Goal: Information Seeking & Learning: Compare options

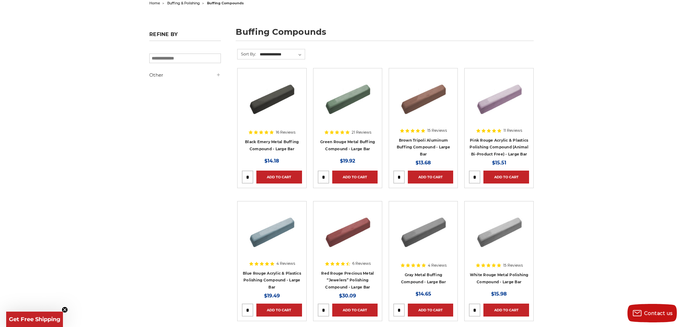
scroll to position [68, 0]
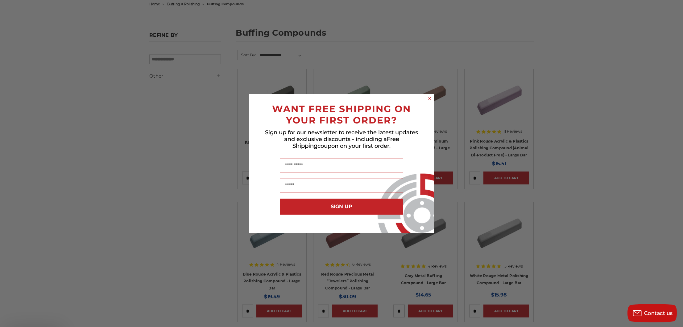
click at [274, 104] on div "Close dialog WANT FREE SHIPPING ON YOUR FIRST ORDER? Sign up for our newsletter…" at bounding box center [341, 163] width 197 height 139
click at [430, 98] on circle "Close dialog" at bounding box center [429, 99] width 6 height 6
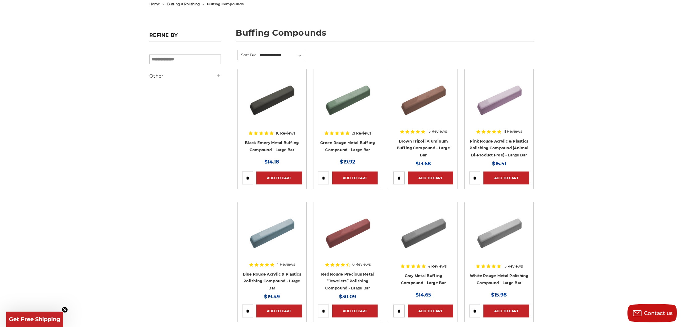
click at [270, 99] on img at bounding box center [271, 98] width 49 height 49
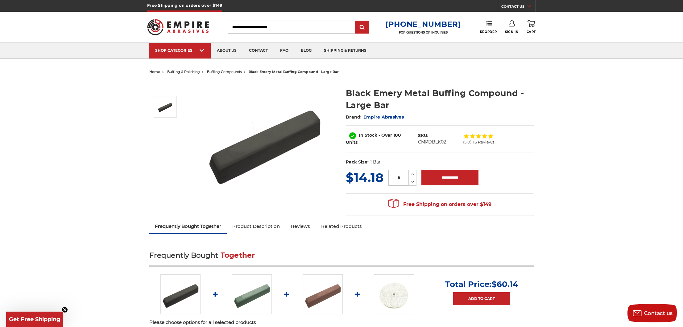
click at [261, 225] on link "Product Description" at bounding box center [256, 227] width 59 height 14
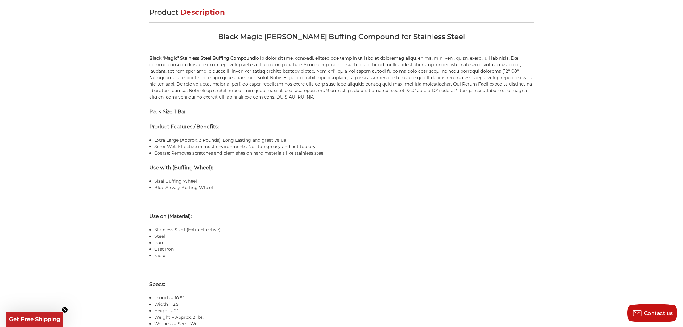
scroll to position [377, 0]
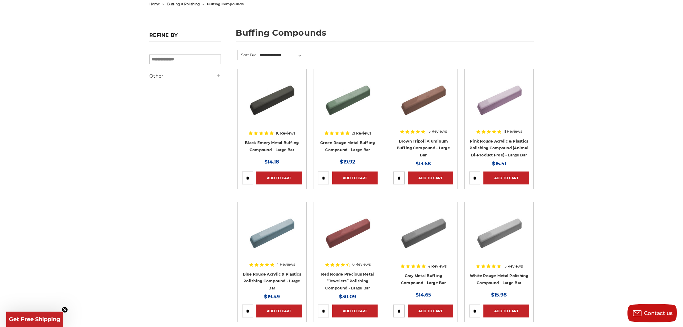
click at [420, 101] on img at bounding box center [422, 98] width 49 height 49
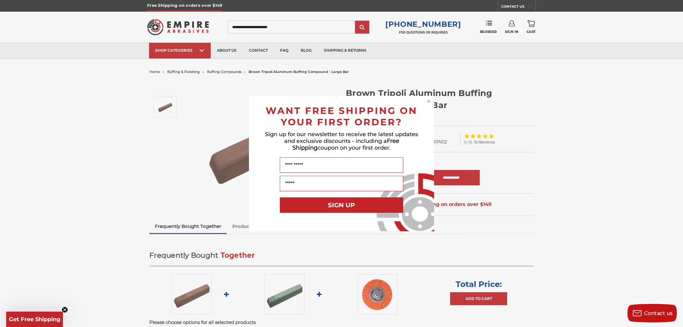
click at [241, 227] on div "Close dialog WANT FREE SHIPPING ON YOUR FIRST ORDER? Sign up for our newsletter…" at bounding box center [341, 163] width 683 height 327
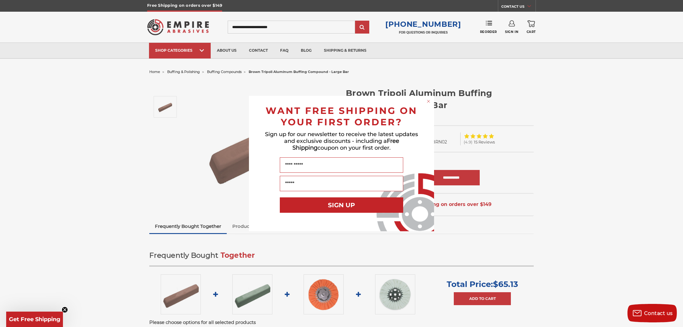
click at [427, 100] on circle "Close dialog" at bounding box center [429, 102] width 6 height 6
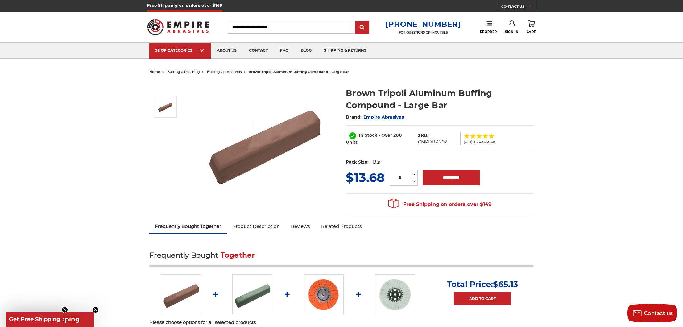
click at [248, 224] on link "Product Description" at bounding box center [256, 227] width 59 height 14
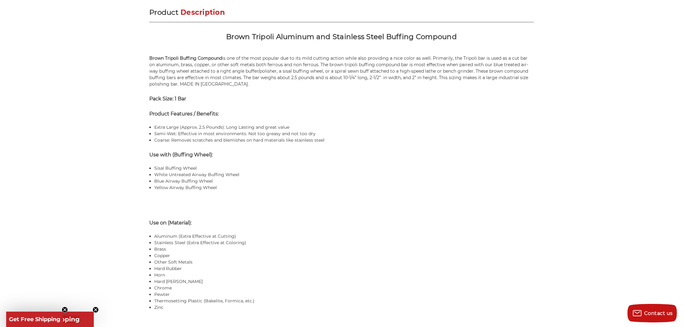
scroll to position [377, 0]
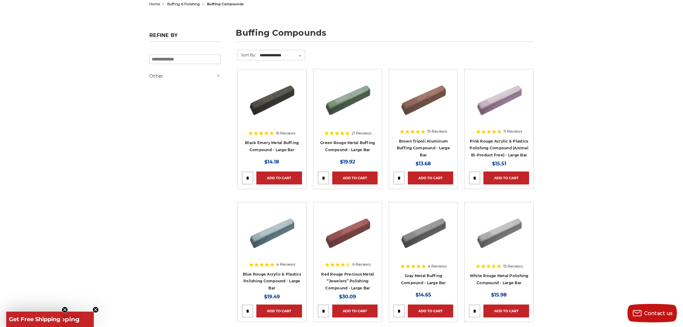
click at [351, 100] on img at bounding box center [347, 98] width 49 height 49
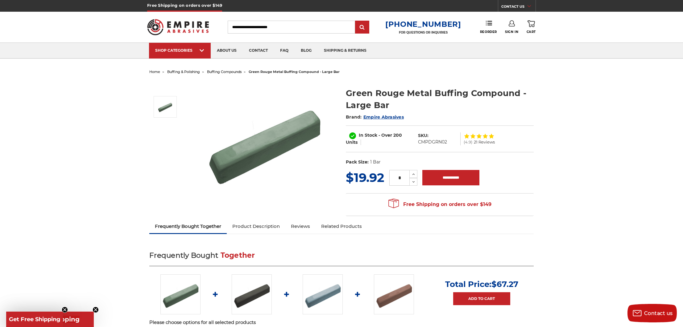
click at [261, 226] on link "Product Description" at bounding box center [256, 227] width 59 height 14
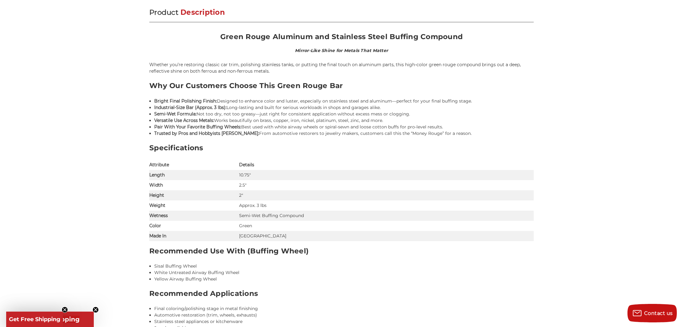
scroll to position [377, 0]
